Goal: Task Accomplishment & Management: Use online tool/utility

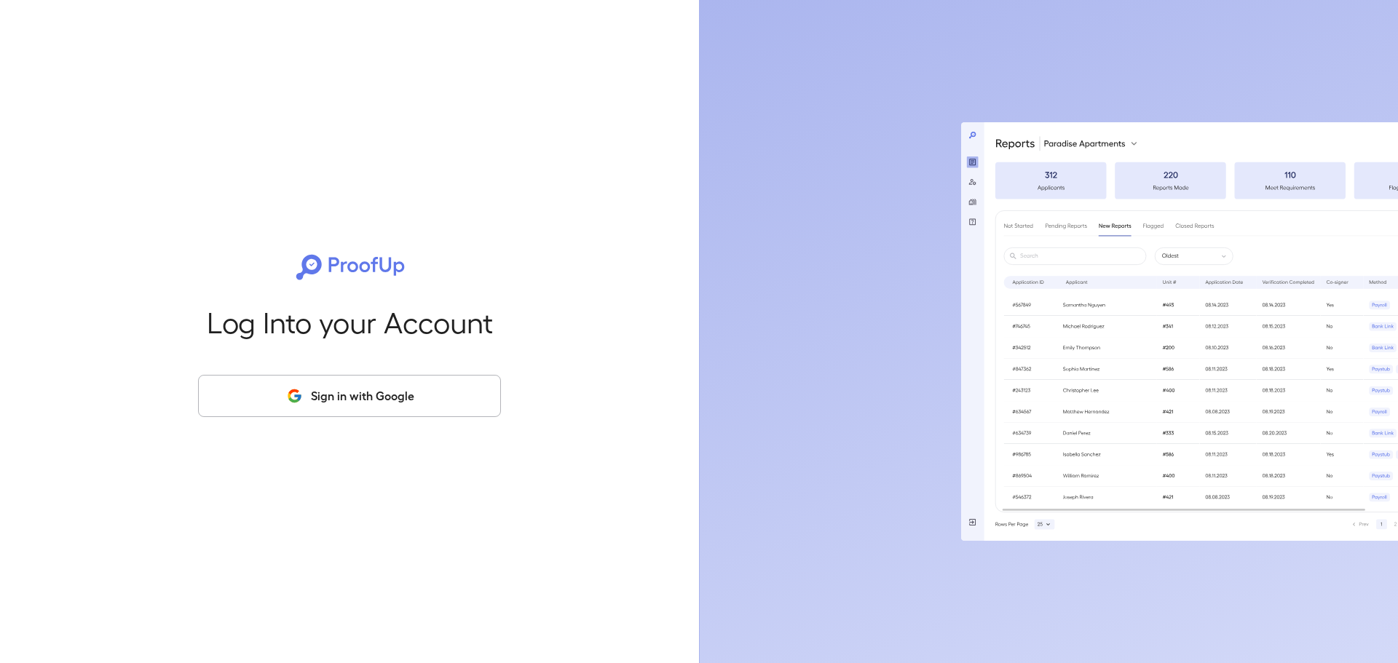
click at [337, 403] on button "Sign in with Google" at bounding box center [349, 396] width 303 height 42
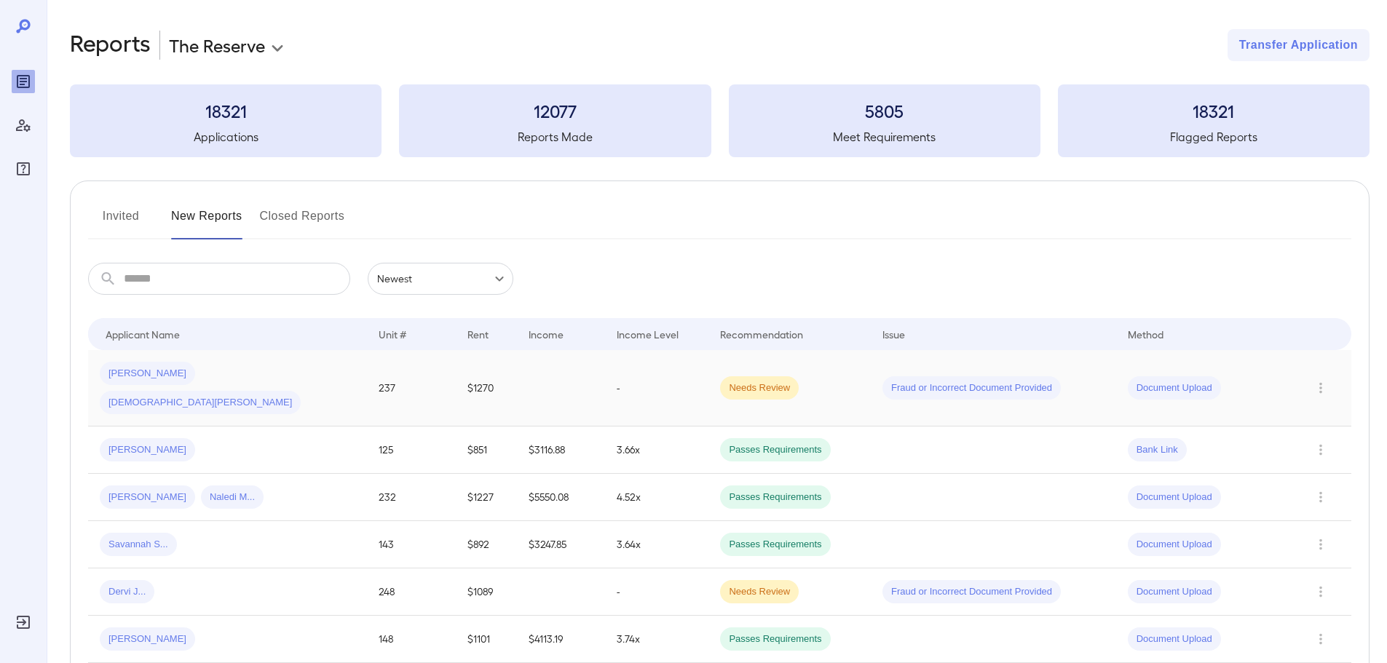
click at [248, 383] on div "Olga H... Jesus H..." at bounding box center [228, 388] width 256 height 52
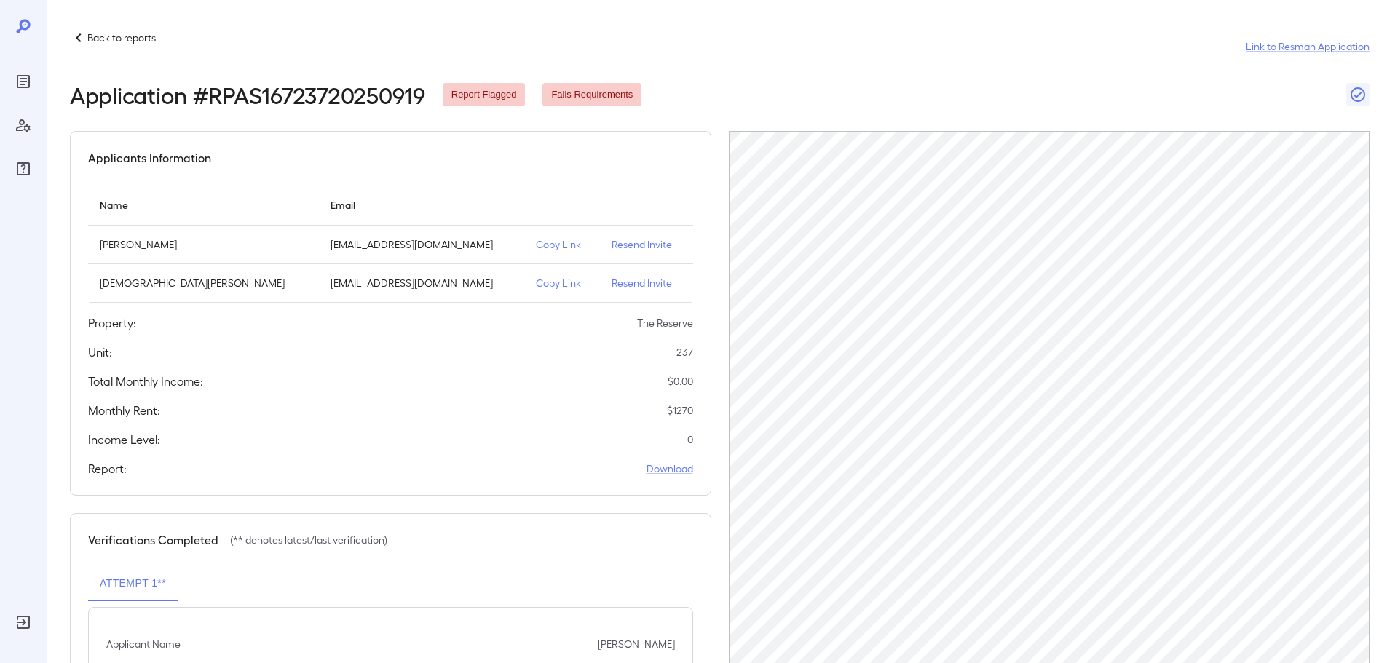
click at [536, 243] on p "Copy Link" at bounding box center [562, 244] width 52 height 15
click at [536, 247] on p "Copy Link" at bounding box center [562, 244] width 52 height 15
